Goal: Task Accomplishment & Management: Manage account settings

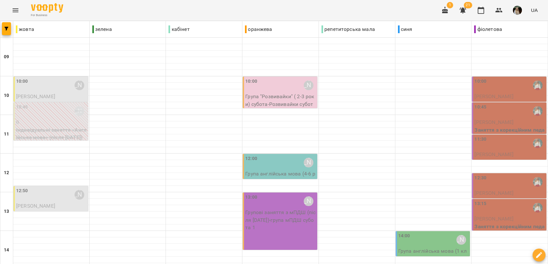
scroll to position [143, 0]
click at [443, 9] on icon "button" at bounding box center [445, 10] width 8 height 8
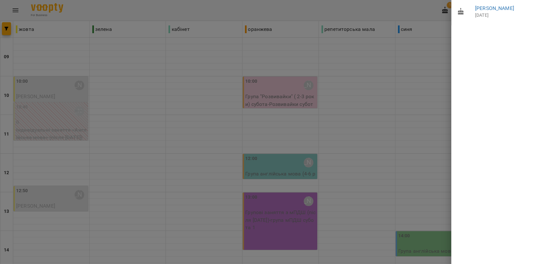
click at [431, 10] on div at bounding box center [274, 132] width 548 height 264
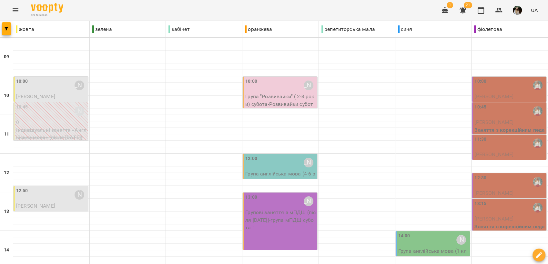
click at [463, 9] on icon "button" at bounding box center [462, 10] width 6 height 6
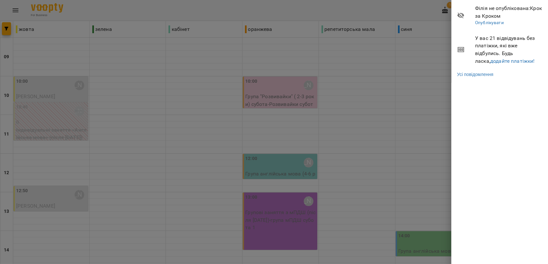
click at [351, 15] on div at bounding box center [274, 132] width 548 height 264
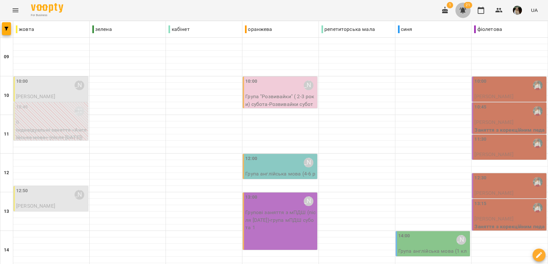
click at [463, 10] on icon "button" at bounding box center [462, 10] width 6 height 6
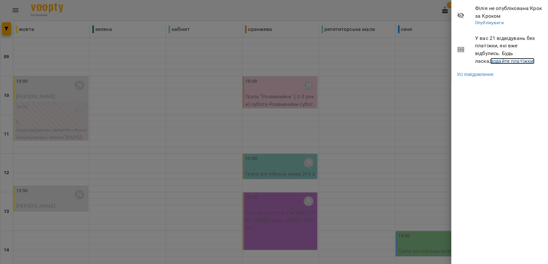
click at [492, 59] on link "додайте платіжки!" at bounding box center [512, 61] width 45 height 6
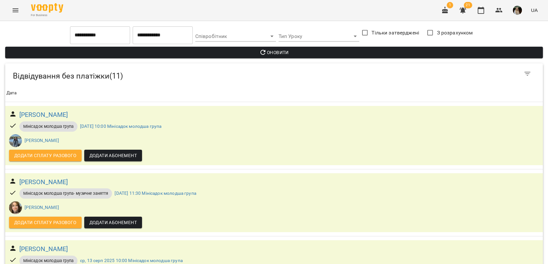
click at [16, 7] on icon "Menu" at bounding box center [16, 10] width 8 height 8
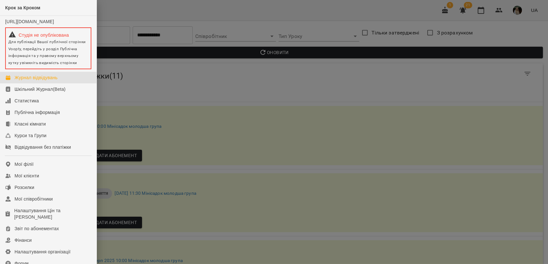
click at [55, 81] on div "Журнал відвідувань" at bounding box center [36, 77] width 43 height 6
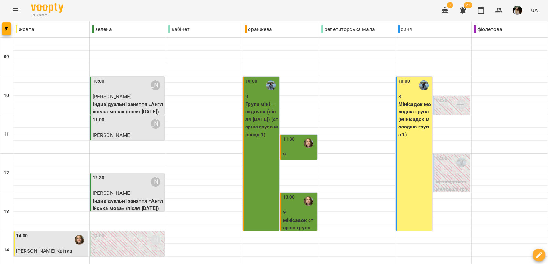
click at [359, 177] on div at bounding box center [357, 176] width 76 height 6
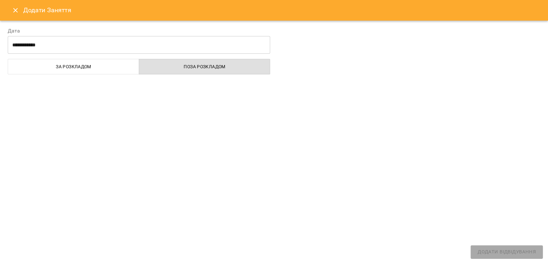
select select
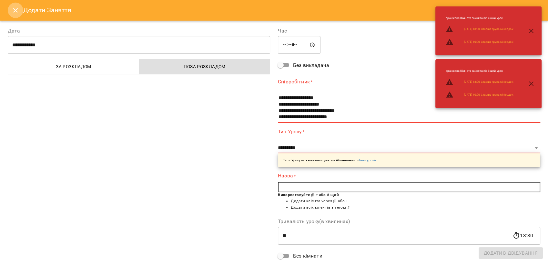
click at [16, 9] on icon "Close" at bounding box center [15, 10] width 5 height 5
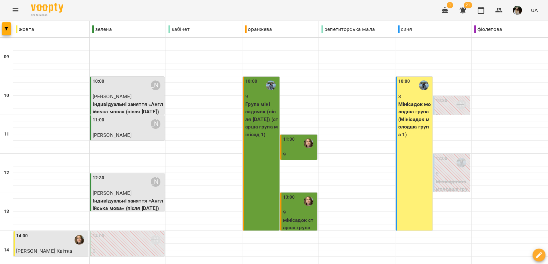
scroll to position [242, 0]
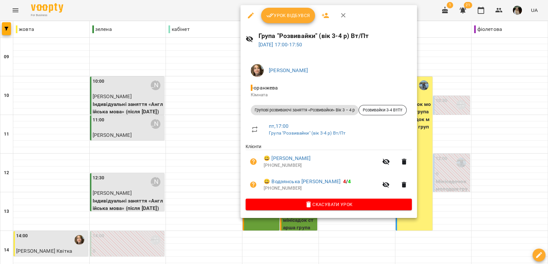
click at [299, 17] on span "Урок відбувся" at bounding box center [288, 16] width 44 height 8
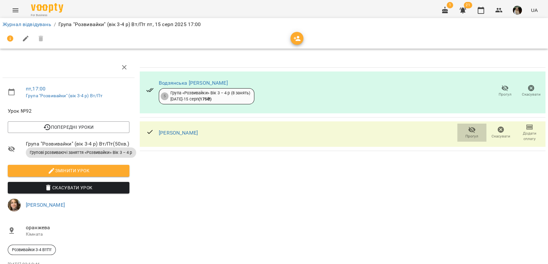
click at [468, 131] on icon "button" at bounding box center [472, 130] width 8 height 8
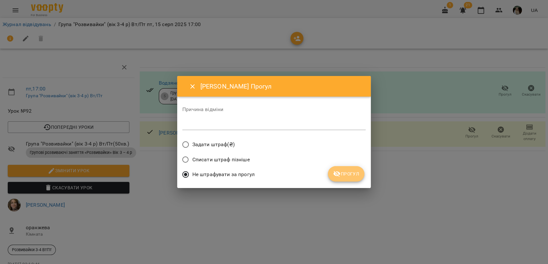
click at [352, 171] on span "Прогул" at bounding box center [346, 174] width 26 height 8
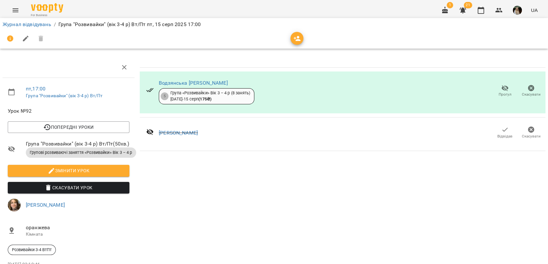
click at [23, 21] on li "Журнал відвідувань" at bounding box center [27, 25] width 49 height 8
click at [29, 22] on link "Журнал відвідувань" at bounding box center [27, 24] width 49 height 6
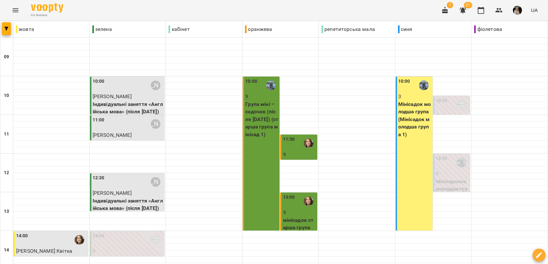
scroll to position [242, 0]
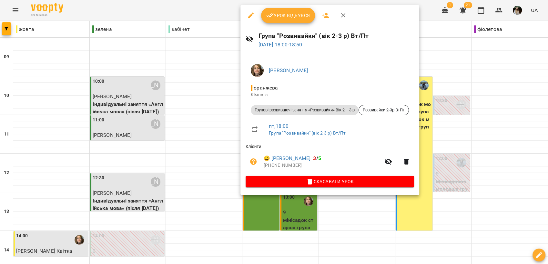
click at [295, 15] on span "Урок відбувся" at bounding box center [288, 16] width 44 height 8
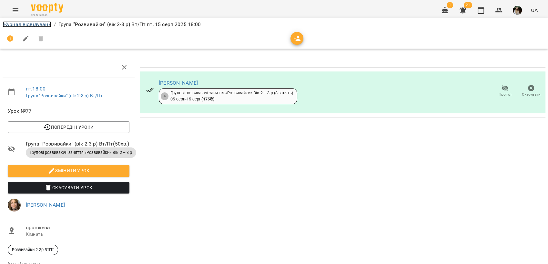
click at [28, 25] on link "Журнал відвідувань" at bounding box center [27, 24] width 49 height 6
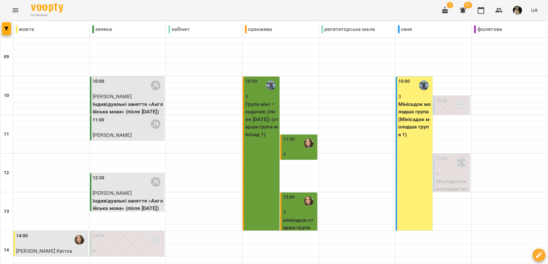
scroll to position [134, 0]
click at [462, 11] on icon "button" at bounding box center [462, 10] width 6 height 6
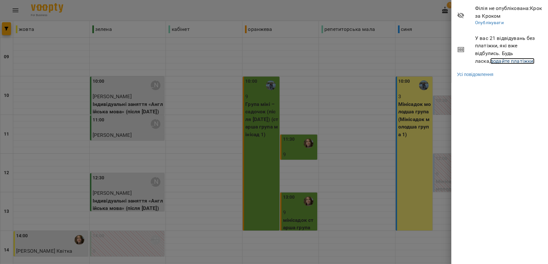
click at [490, 59] on link "додайте платіжки!" at bounding box center [512, 61] width 45 height 6
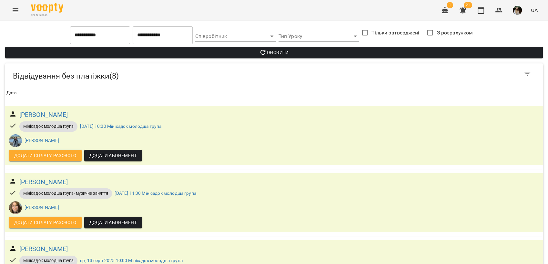
scroll to position [251, 0]
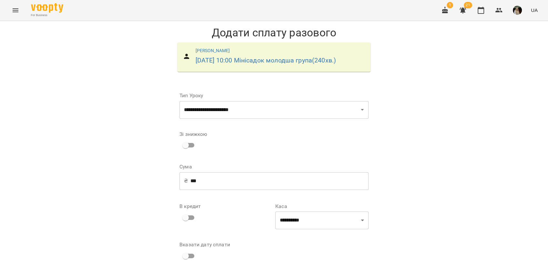
scroll to position [39, 0]
click at [364, 212] on select "**********" at bounding box center [321, 221] width 93 height 18
select select "****"
click at [275, 212] on select "**********" at bounding box center [321, 221] width 93 height 18
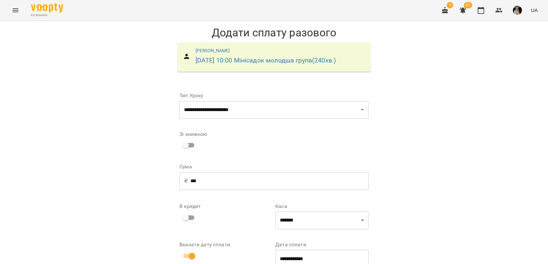
drag, startPoint x: 357, startPoint y: 244, endPoint x: 356, endPoint y: 208, distance: 35.5
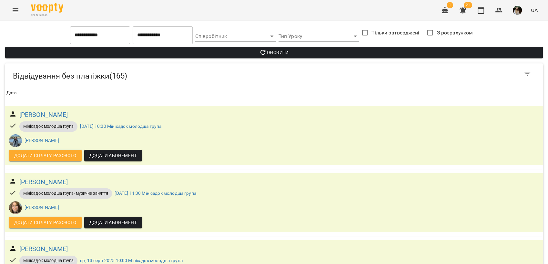
scroll to position [358, 0]
click at [17, 9] on icon "Menu" at bounding box center [16, 10] width 8 height 8
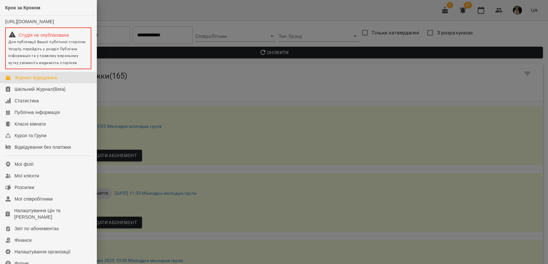
click at [31, 81] on div "Журнал відвідувань" at bounding box center [36, 77] width 43 height 6
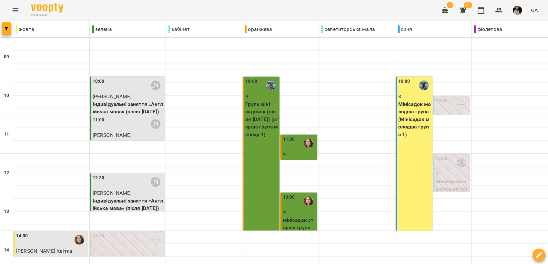
click at [464, 12] on icon "button" at bounding box center [462, 10] width 6 height 6
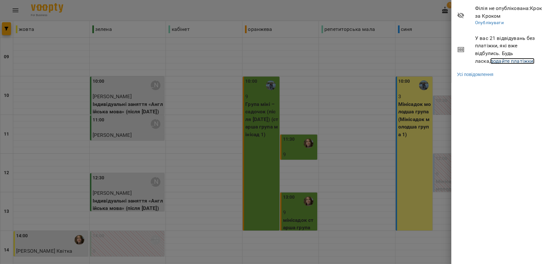
click at [500, 59] on link "додайте платіжки!" at bounding box center [512, 61] width 45 height 6
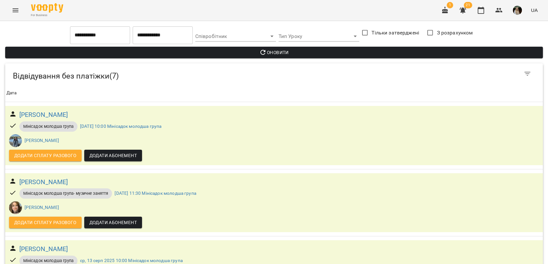
click at [15, 10] on icon "Menu" at bounding box center [16, 10] width 8 height 8
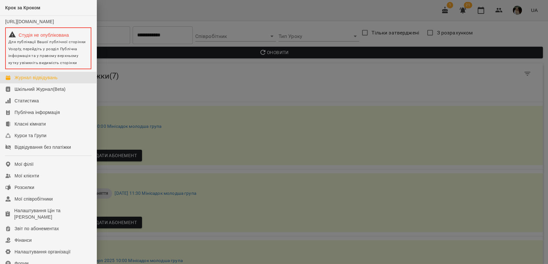
drag, startPoint x: 41, startPoint y: 82, endPoint x: 48, endPoint y: 81, distance: 7.0
click at [42, 81] on div "Журнал відвідувань" at bounding box center [36, 77] width 43 height 6
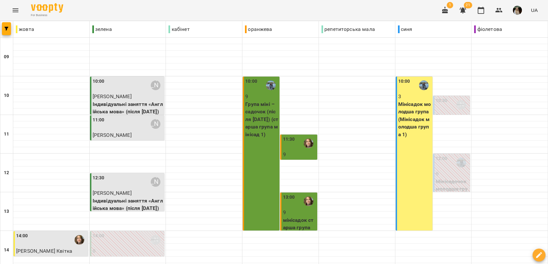
scroll to position [242, 0]
type input "**********"
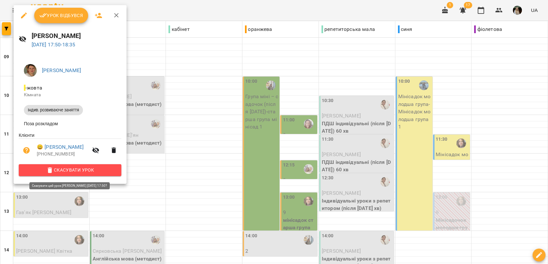
click at [79, 167] on button "Скасувати Урок" at bounding box center [70, 170] width 103 height 12
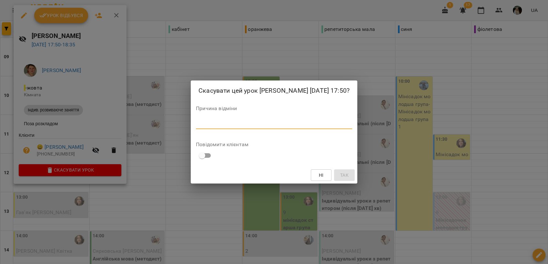
click at [205, 122] on textarea at bounding box center [274, 124] width 156 height 6
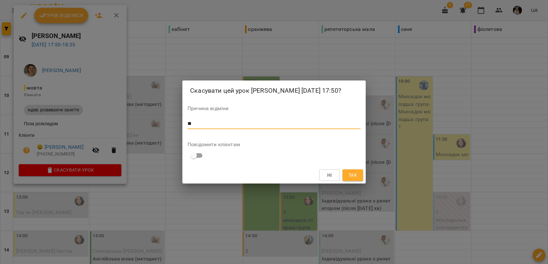
type textarea "*"
type textarea "*********"
click at [352, 175] on span "Так" at bounding box center [352, 176] width 8 height 8
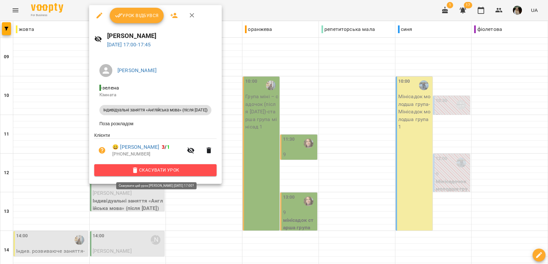
click at [169, 169] on span "Скасувати Урок" at bounding box center [155, 170] width 112 height 8
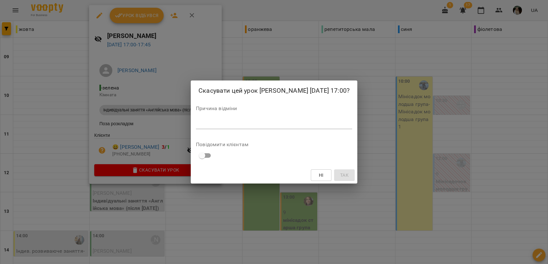
click at [212, 121] on textarea at bounding box center [274, 124] width 156 height 6
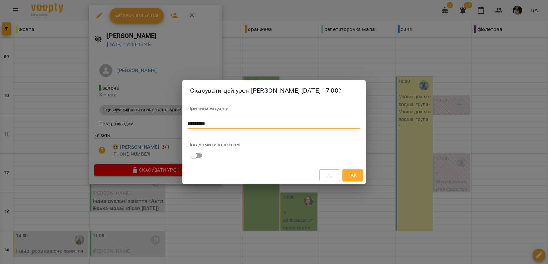
type textarea "*********"
click at [353, 180] on button "Так" at bounding box center [352, 176] width 21 height 12
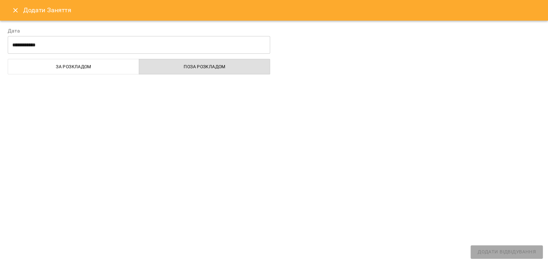
select select
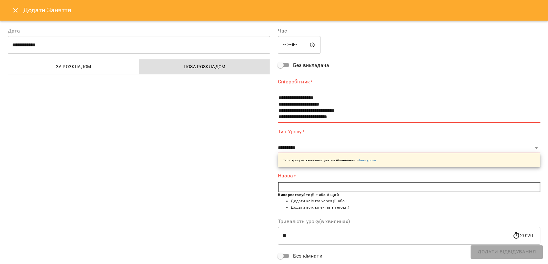
click at [14, 10] on icon "Close" at bounding box center [16, 10] width 8 height 8
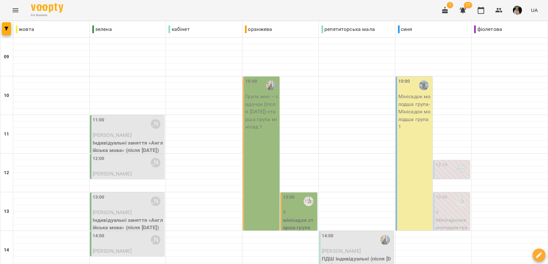
scroll to position [215, 0]
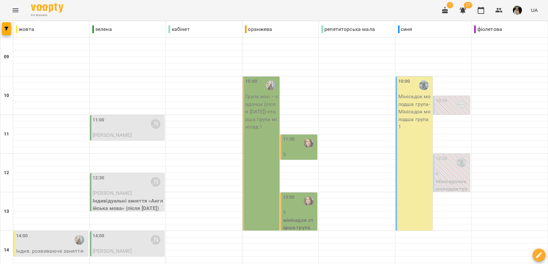
scroll to position [242, 0]
click at [516, 12] on img "button" at bounding box center [516, 10] width 9 height 9
click at [519, 58] on span "Вийти" at bounding box center [520, 59] width 41 height 8
